Goal: Task Accomplishment & Management: Use online tool/utility

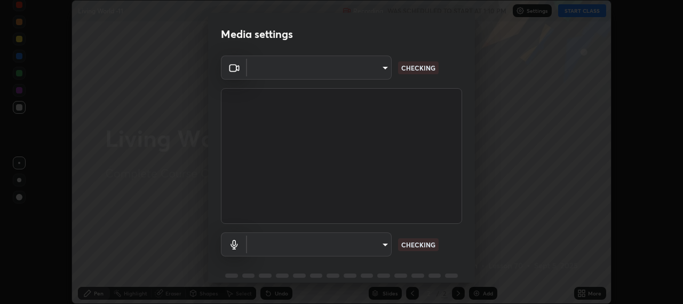
scroll to position [304, 683]
type input "b317e01ce44dabc3be8dd9fbd21c4c94838353ba5ba3926cf423050bf086703d"
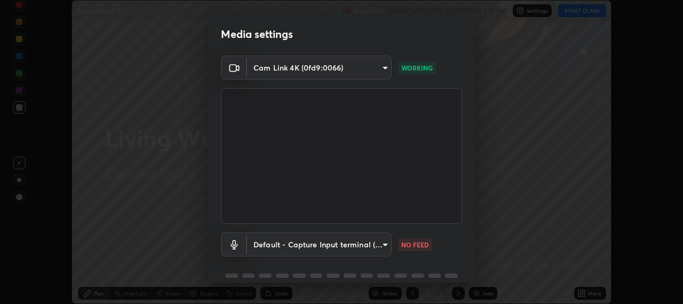
scroll to position [46, 0]
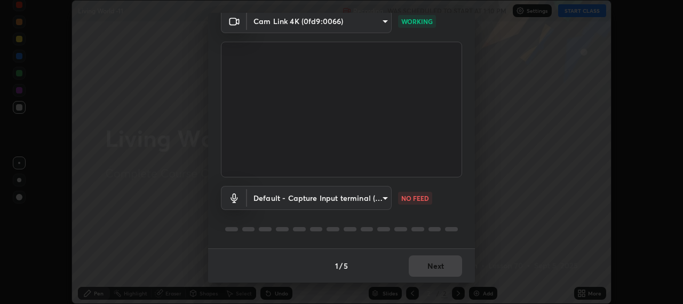
click at [359, 199] on body "Erase all Living World -11 Recording WAS SCHEDULED TO START AT 1:10 PM Settings…" at bounding box center [341, 152] width 683 height 304
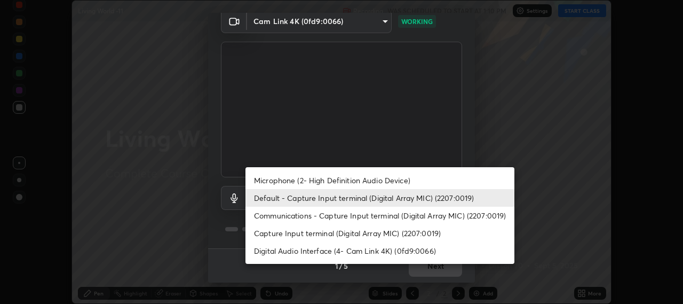
click at [370, 182] on li "Microphone (2- High Definition Audio Device)" at bounding box center [379, 180] width 269 height 18
type input "c3919e96a5ab5b599c6855178749ec7a7a8a003fead2dd7e2b47559334d8e3b5"
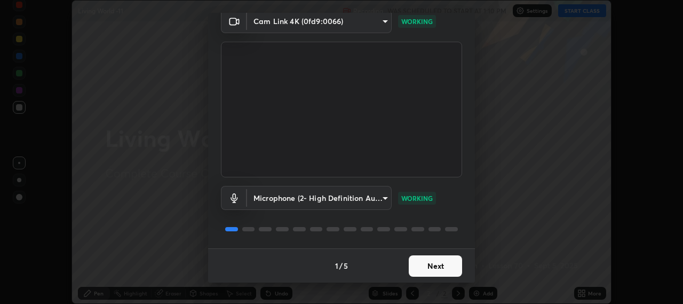
click at [433, 267] on button "Next" at bounding box center [435, 265] width 53 height 21
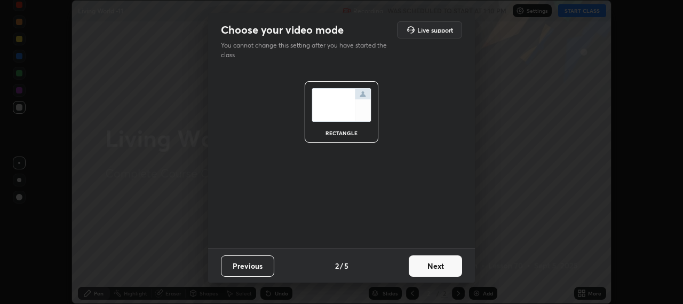
scroll to position [0, 0]
click at [440, 265] on button "Next" at bounding box center [435, 265] width 53 height 21
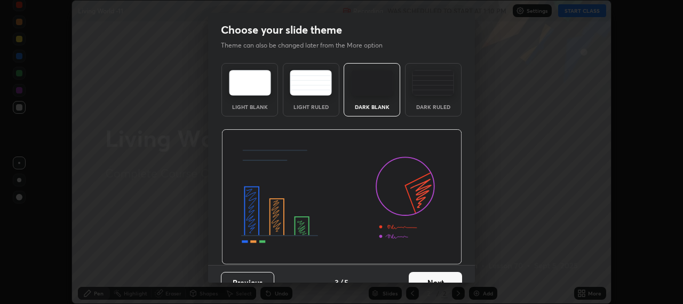
scroll to position [17, 0]
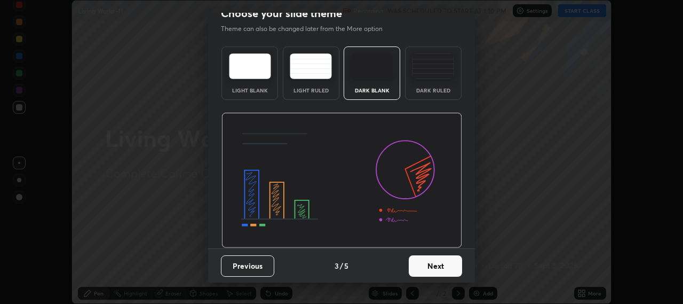
click at [441, 266] on button "Next" at bounding box center [435, 265] width 53 height 21
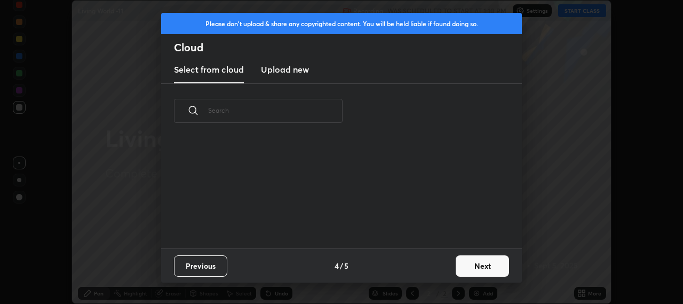
scroll to position [0, 0]
click at [480, 267] on button "Next" at bounding box center [482, 265] width 53 height 21
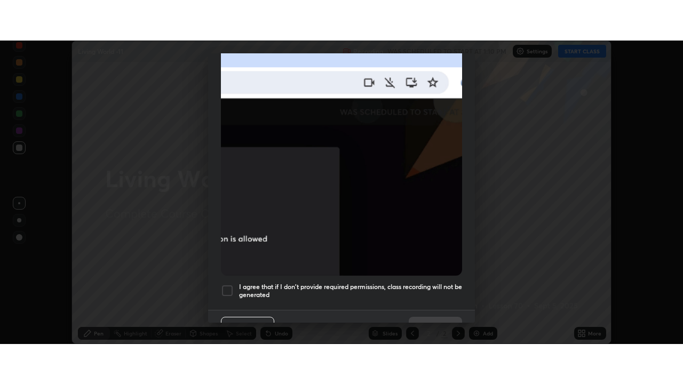
scroll to position [264, 0]
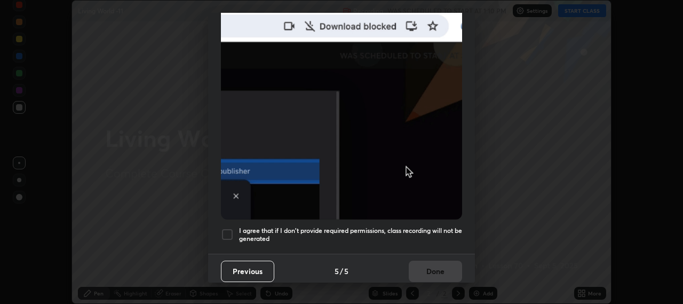
click at [229, 232] on div at bounding box center [227, 234] width 13 height 13
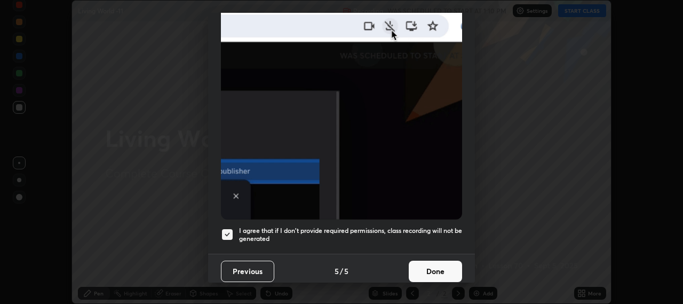
click at [439, 266] on button "Done" at bounding box center [435, 270] width 53 height 21
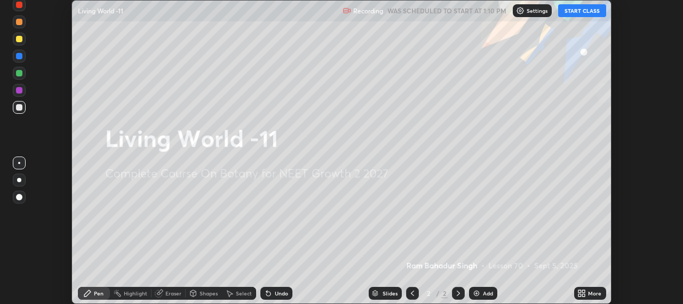
click at [573, 11] on button "START CLASS" at bounding box center [582, 10] width 48 height 13
click at [583, 295] on icon at bounding box center [584, 295] width 3 height 3
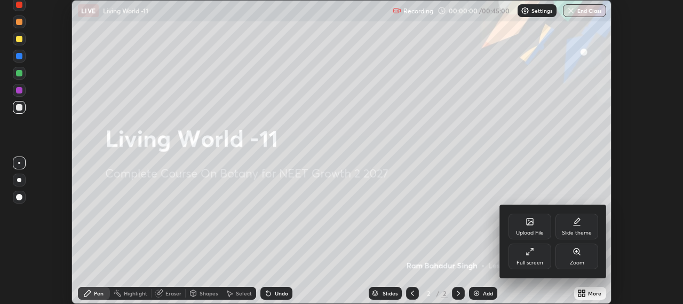
click at [531, 258] on div "Full screen" at bounding box center [530, 256] width 43 height 26
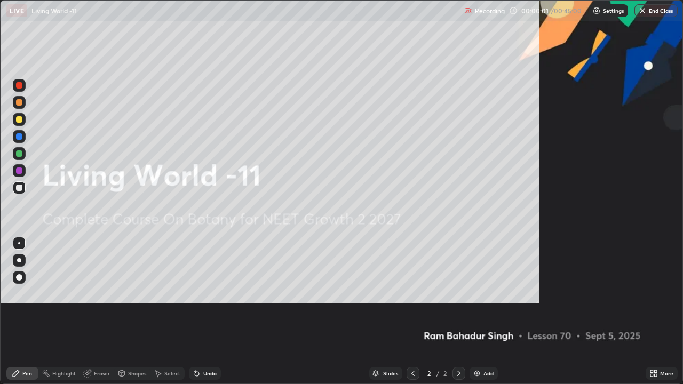
scroll to position [384, 683]
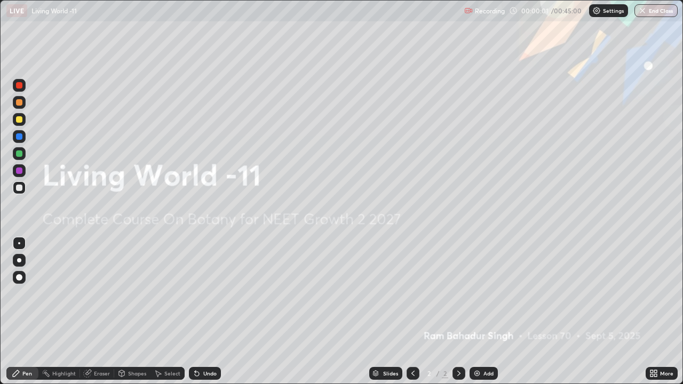
click at [480, 303] on img at bounding box center [477, 373] width 9 height 9
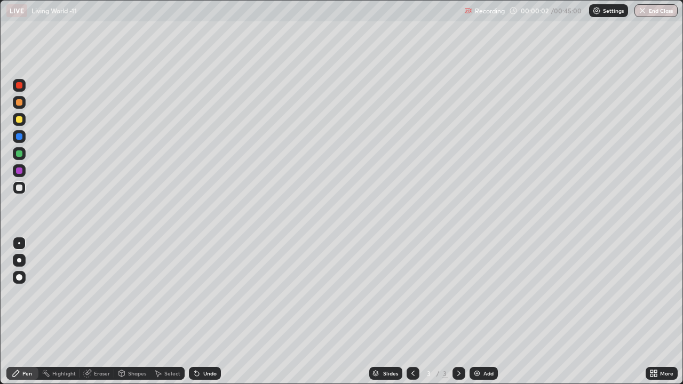
click at [478, 303] on img at bounding box center [477, 373] width 9 height 9
click at [475, 303] on img at bounding box center [477, 373] width 9 height 9
click at [475, 303] on div "Add" at bounding box center [484, 373] width 28 height 13
click at [474, 303] on img at bounding box center [477, 373] width 9 height 9
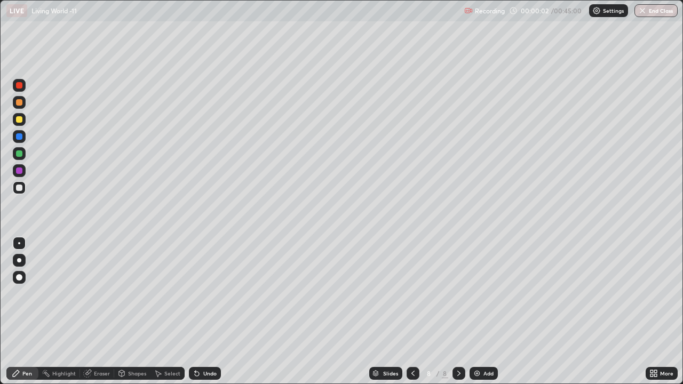
click at [474, 303] on div "Add" at bounding box center [484, 373] width 28 height 13
click at [473, 303] on div "Add" at bounding box center [484, 373] width 28 height 13
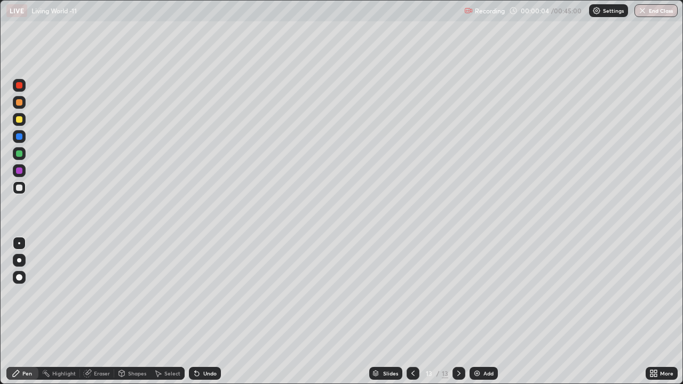
click at [411, 303] on icon at bounding box center [413, 373] width 9 height 9
click at [411, 303] on icon at bounding box center [412, 373] width 3 height 5
click at [412, 303] on icon at bounding box center [413, 373] width 9 height 9
click at [413, 303] on icon at bounding box center [413, 373] width 9 height 9
click at [412, 303] on icon at bounding box center [413, 373] width 9 height 9
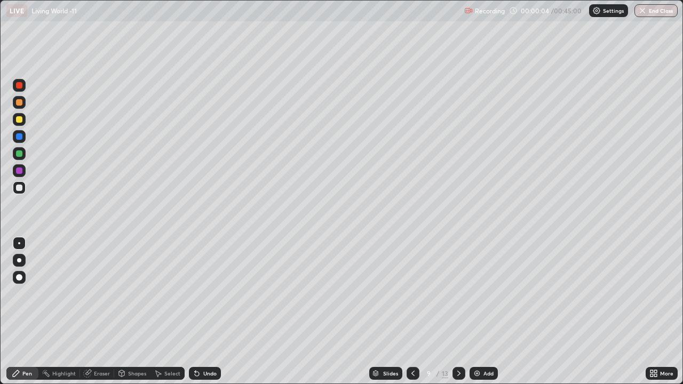
click at [413, 303] on icon at bounding box center [413, 373] width 9 height 9
click at [412, 303] on icon at bounding box center [413, 373] width 9 height 9
click at [411, 303] on icon at bounding box center [412, 373] width 3 height 5
click at [411, 303] on icon at bounding box center [413, 373] width 9 height 9
click at [411, 303] on icon at bounding box center [412, 373] width 3 height 5
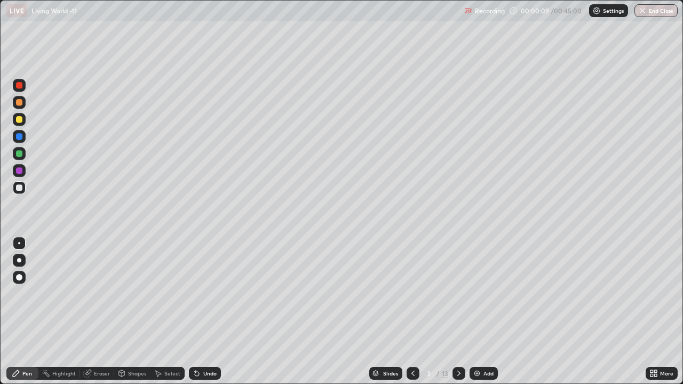
click at [20, 122] on div at bounding box center [19, 119] width 6 height 6
click at [456, 303] on icon at bounding box center [459, 373] width 9 height 9
click at [101, 303] on div "Eraser" at bounding box center [102, 373] width 16 height 5
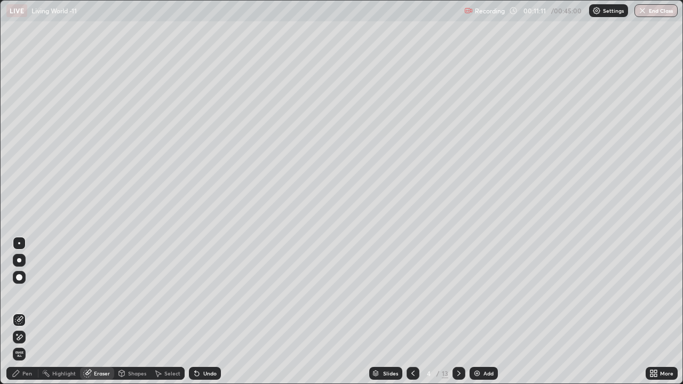
click at [27, 303] on div "Pen" at bounding box center [27, 373] width 10 height 5
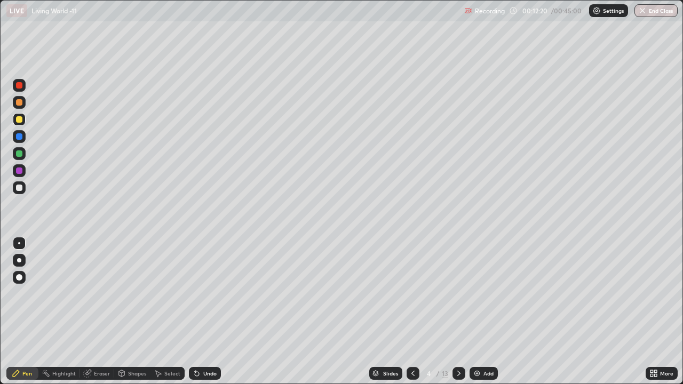
click at [18, 153] on div at bounding box center [19, 153] width 6 height 6
click at [21, 121] on div at bounding box center [19, 119] width 6 height 6
click at [21, 156] on div at bounding box center [19, 153] width 13 height 13
click at [19, 118] on div at bounding box center [19, 119] width 6 height 6
click at [23, 153] on div at bounding box center [19, 153] width 13 height 13
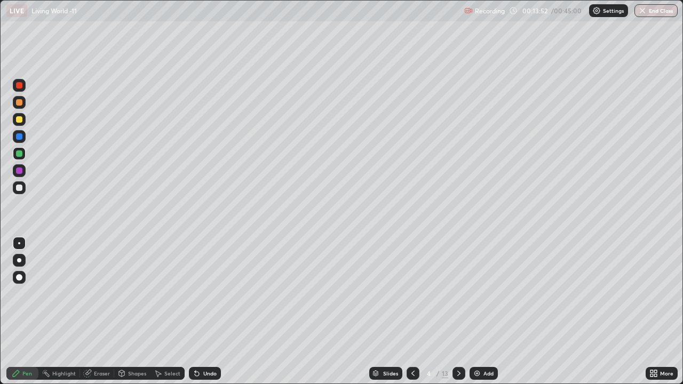
click at [21, 121] on div at bounding box center [19, 119] width 6 height 6
click at [16, 155] on div at bounding box center [19, 153] width 6 height 6
click at [15, 124] on div at bounding box center [19, 119] width 13 height 13
click at [412, 303] on icon at bounding box center [413, 373] width 9 height 9
click at [455, 303] on icon at bounding box center [459, 373] width 9 height 9
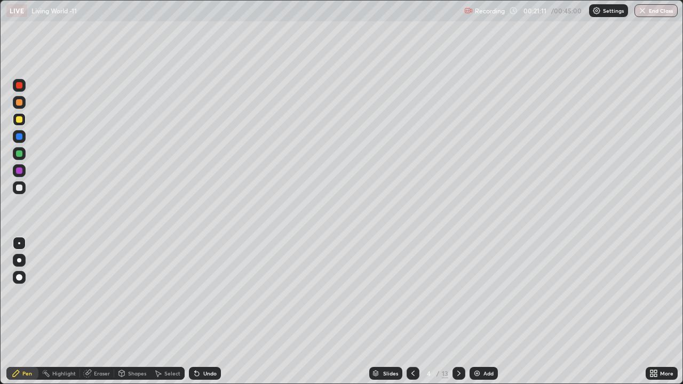
click at [456, 303] on icon at bounding box center [459, 373] width 9 height 9
click at [18, 155] on div at bounding box center [19, 153] width 6 height 6
click at [19, 278] on div at bounding box center [19, 277] width 6 height 6
click at [20, 121] on div at bounding box center [19, 119] width 6 height 6
click at [19, 243] on div at bounding box center [19, 243] width 2 height 2
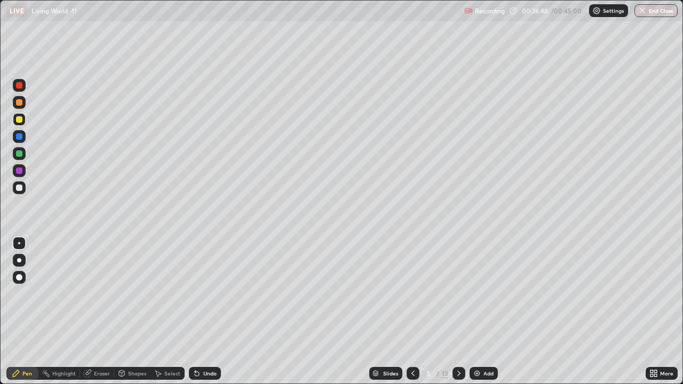
click at [20, 155] on div at bounding box center [19, 153] width 6 height 6
click at [20, 278] on div at bounding box center [19, 277] width 6 height 6
click at [23, 119] on div at bounding box center [19, 119] width 13 height 13
click at [20, 119] on div at bounding box center [19, 119] width 6 height 6
click at [19, 243] on div at bounding box center [19, 243] width 2 height 2
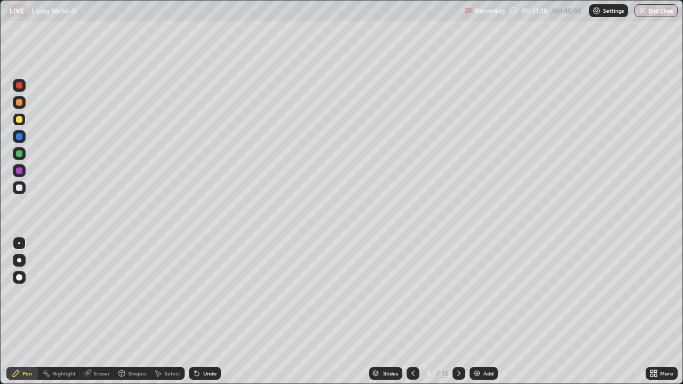
click at [458, 303] on icon at bounding box center [459, 373] width 9 height 9
click at [411, 303] on icon at bounding box center [413, 373] width 9 height 9
click at [643, 12] on img "button" at bounding box center [642, 10] width 9 height 9
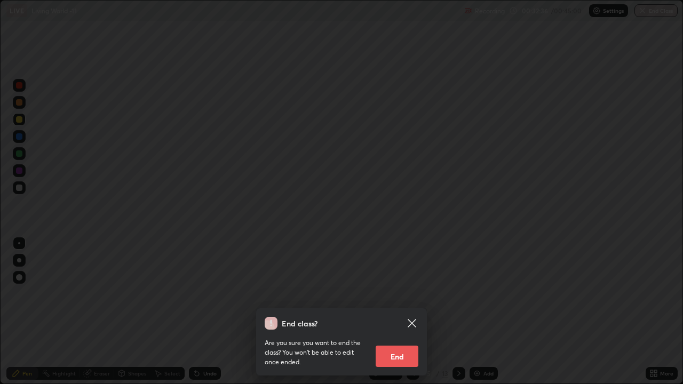
click at [423, 273] on div "End class? Are you sure you want to end the class? You won’t be able to edit on…" at bounding box center [341, 192] width 683 height 384
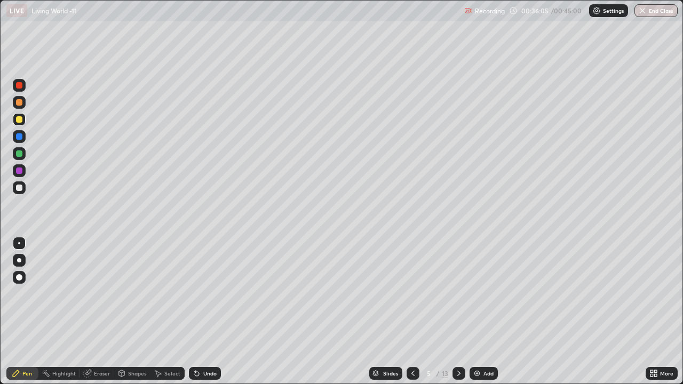
click at [657, 10] on button "End Class" at bounding box center [656, 10] width 43 height 13
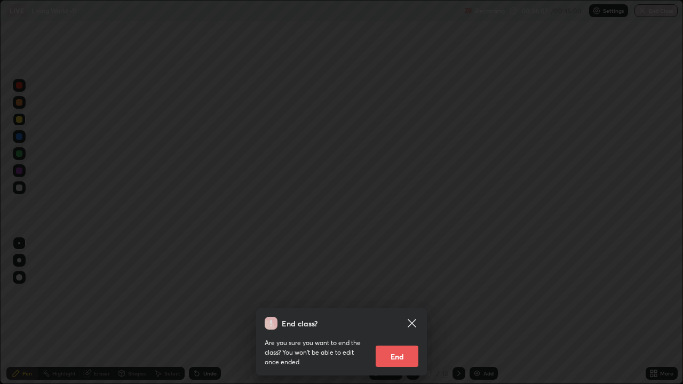
click at [381, 303] on button "End" at bounding box center [397, 356] width 43 height 21
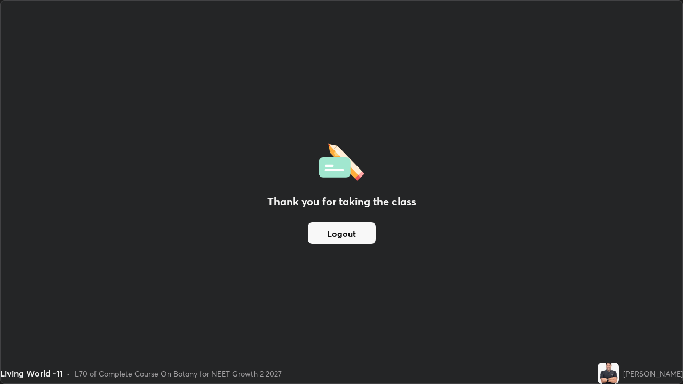
click at [348, 237] on button "Logout" at bounding box center [342, 233] width 68 height 21
